Goal: Task Accomplishment & Management: Manage account settings

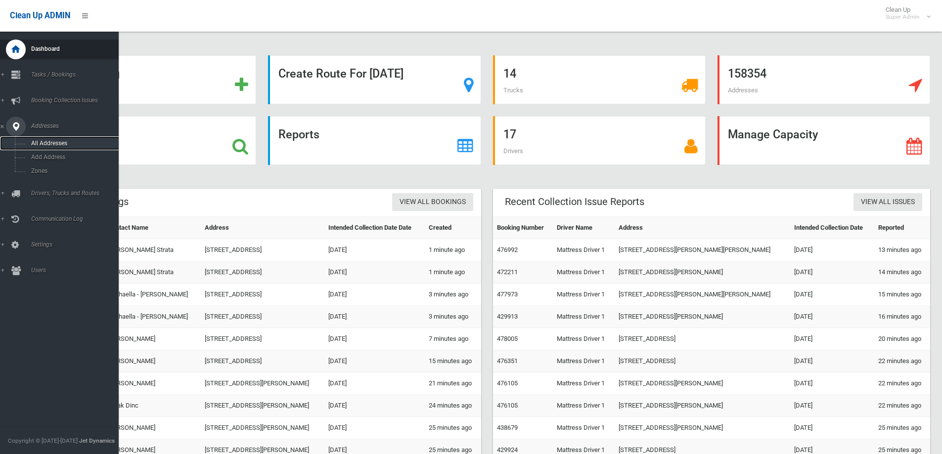
click at [50, 139] on link "All Addresses" at bounding box center [63, 143] width 126 height 14
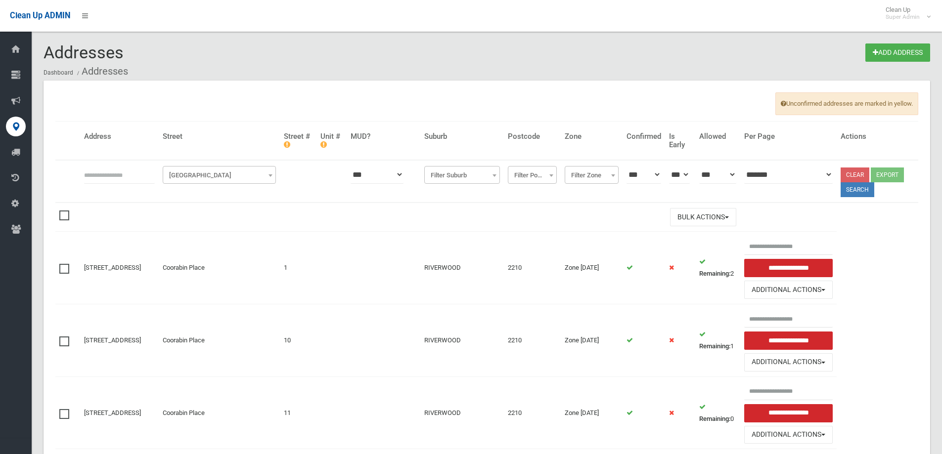
click at [99, 177] on input "text" at bounding box center [119, 175] width 71 height 18
type input "*******"
click button at bounding box center [0, 0] width 0 height 0
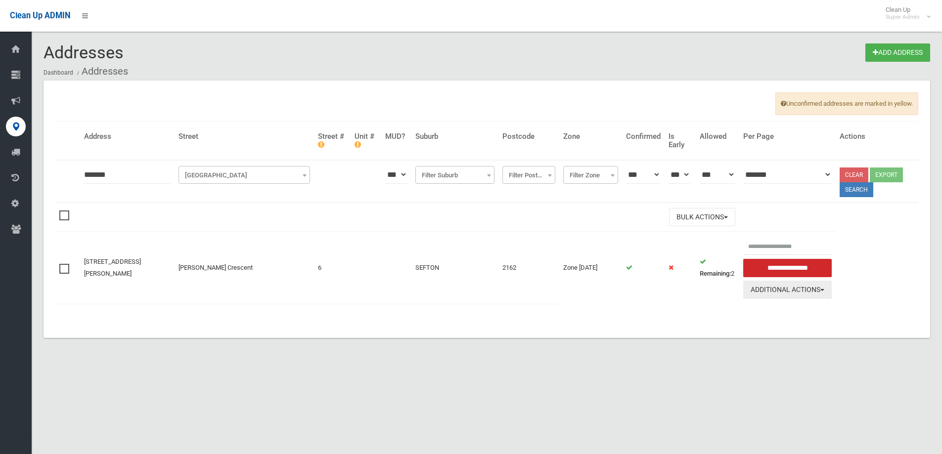
click at [769, 292] on button "Additional Actions" at bounding box center [787, 290] width 89 height 18
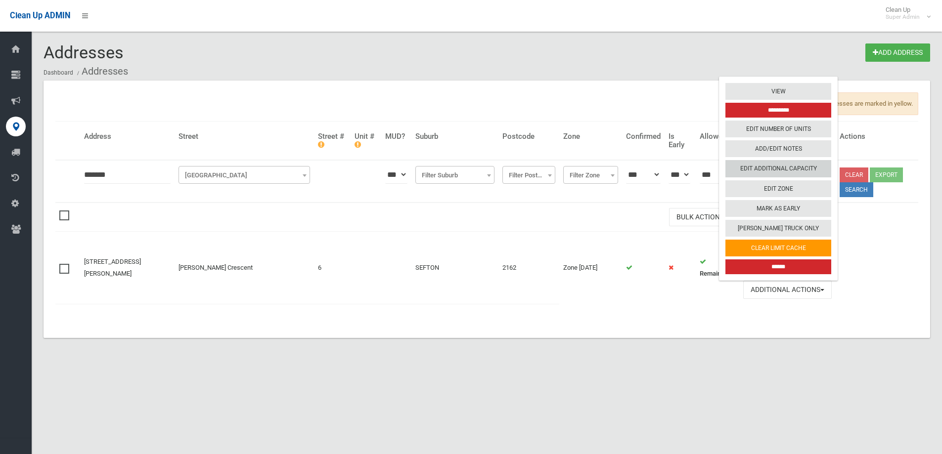
click at [787, 169] on link "Edit Additional Capacity" at bounding box center [778, 169] width 106 height 17
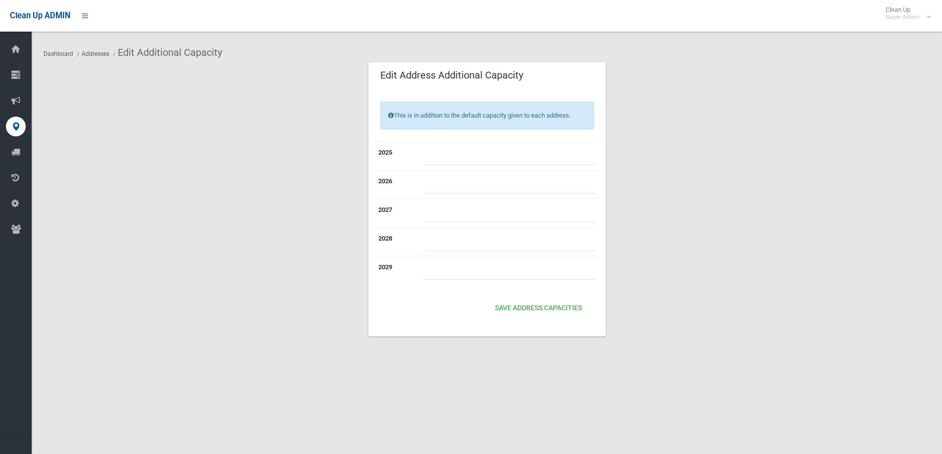
type input "*"
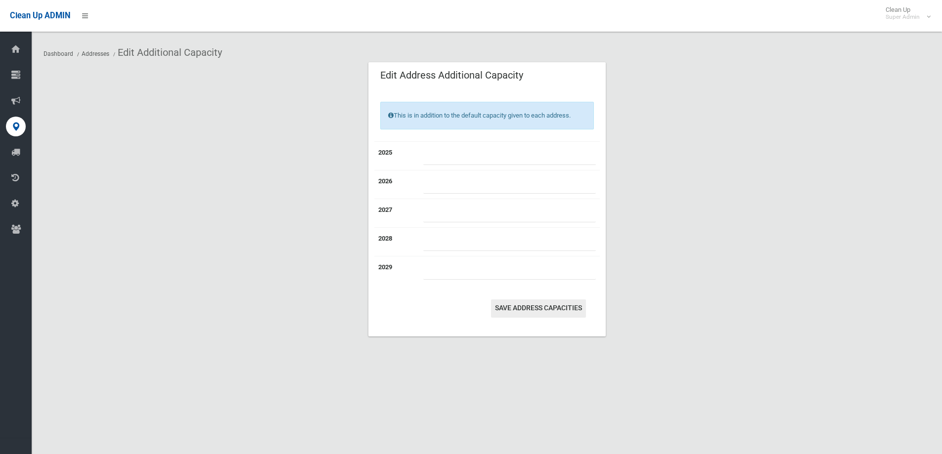
click at [535, 307] on button "Save Address capacities" at bounding box center [538, 309] width 95 height 18
